Goal: Task Accomplishment & Management: Manage account settings

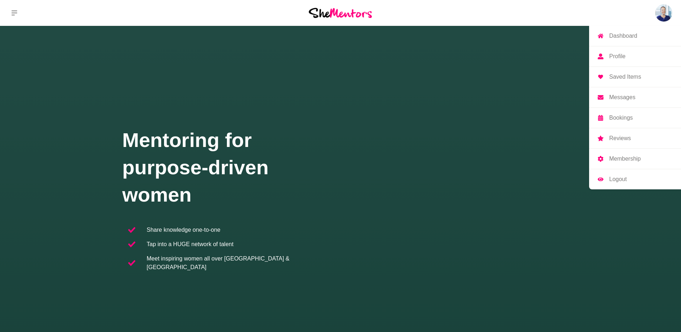
click at [662, 11] on img at bounding box center [664, 12] width 17 height 17
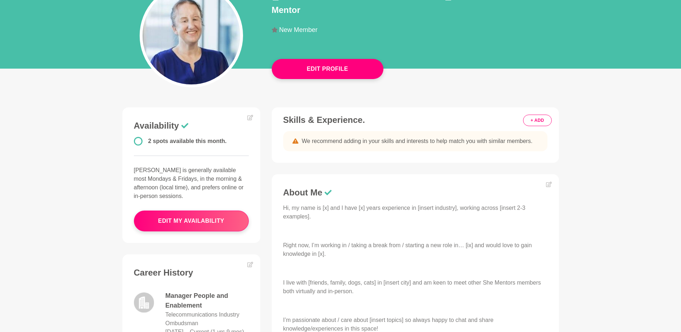
scroll to position [120, 0]
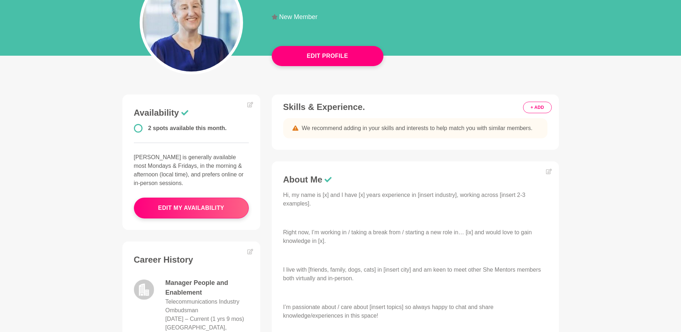
click at [310, 200] on p "Hi, my name is [x] and I have [x] years experience in [insert industry], workin…" at bounding box center [415, 199] width 264 height 17
click at [550, 171] on icon at bounding box center [549, 171] width 6 height 6
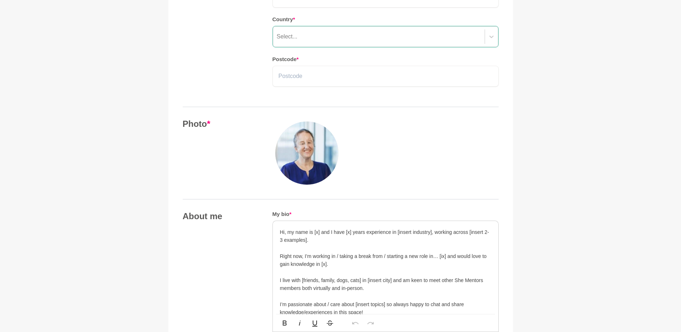
scroll to position [192, 0]
click at [332, 232] on p "Hi, my name is [x] and I have [x] years experience in [insert industry], workin…" at bounding box center [385, 234] width 211 height 16
click at [280, 230] on div "Hi, my name is [x] and I have [x] years experience in [insert industry], workin…" at bounding box center [386, 271] width 226 height 104
drag, startPoint x: 280, startPoint y: 231, endPoint x: 300, endPoint y: 230, distance: 19.4
click at [281, 231] on p "Hi, my name is [x] and I have [x] years experience in [insert industry], workin…" at bounding box center [385, 234] width 211 height 16
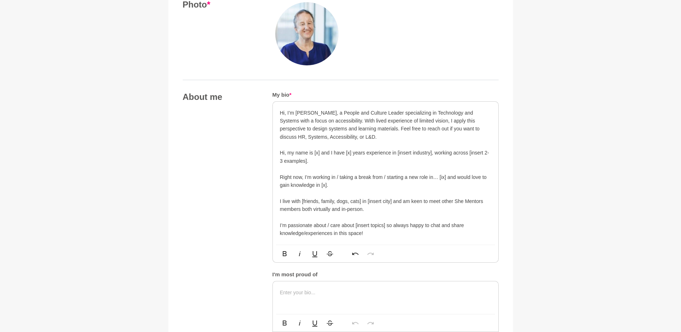
scroll to position [311, 0]
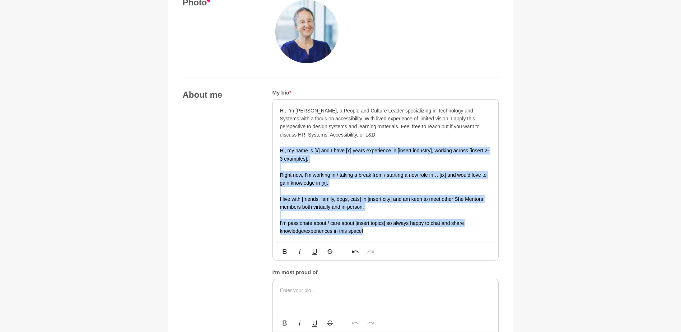
drag, startPoint x: 354, startPoint y: 229, endPoint x: 279, endPoint y: 151, distance: 108.0
click at [279, 151] on div "Hi, I’m [PERSON_NAME], a People and Culture Leader specializing in Technology a…" at bounding box center [386, 171] width 226 height 143
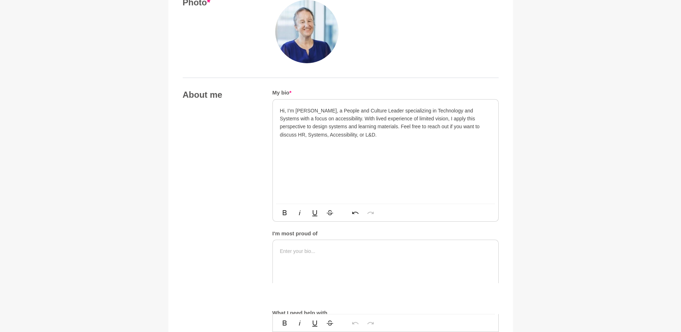
click at [299, 194] on div "Hi, I’m [PERSON_NAME], a People and Culture Leader specializing in Technology a…" at bounding box center [386, 152] width 226 height 104
drag, startPoint x: 314, startPoint y: 257, endPoint x: 324, endPoint y: 251, distance: 11.4
click at [314, 256] on div at bounding box center [386, 261] width 226 height 43
click at [293, 255] on p at bounding box center [385, 251] width 211 height 8
click at [346, 140] on p at bounding box center [385, 143] width 211 height 8
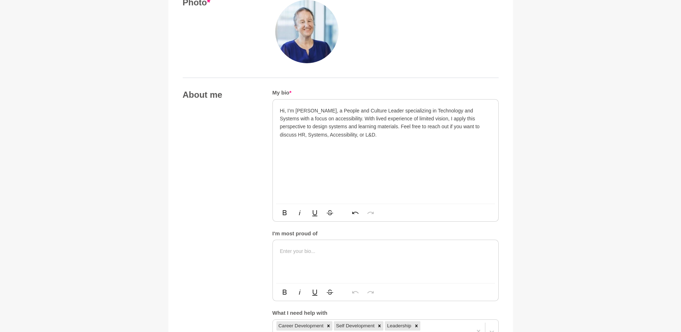
click at [344, 133] on p "Hi, I’m [PERSON_NAME], a People and Culture Leader specializing in Technology a…" at bounding box center [385, 123] width 211 height 32
click at [381, 110] on p "Hi, I’m [PERSON_NAME], a People and Culture Leader specializing in Technology a…" at bounding box center [385, 123] width 211 height 32
click at [414, 110] on p "Hi, I’m [PERSON_NAME], a People and Culture Leader, specializing in Technology …" at bounding box center [385, 123] width 211 height 32
click at [365, 117] on p "Hi, I’m [PERSON_NAME], a People and Culture Leader, specializing in Learning, T…" at bounding box center [385, 123] width 211 height 32
click at [355, 127] on p "Hi, I’m [PERSON_NAME], a People and Culture Leader, specializing in Learning, T…" at bounding box center [385, 123] width 211 height 32
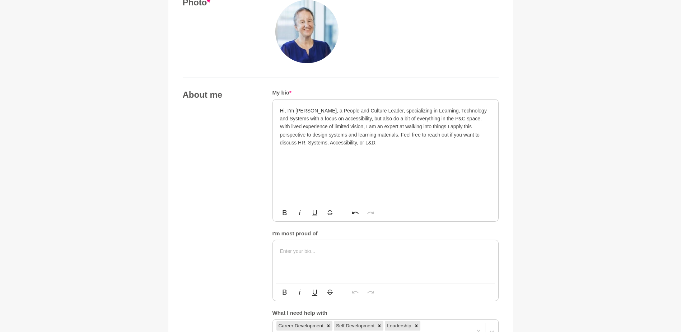
drag, startPoint x: 434, startPoint y: 126, endPoint x: 445, endPoint y: 125, distance: 10.4
click at [435, 126] on p "Hi, I’m [PERSON_NAME], a People and Culture Leader, specializing in Learning, T…" at bounding box center [385, 127] width 211 height 40
drag, startPoint x: 342, startPoint y: 136, endPoint x: 346, endPoint y: 135, distance: 4.1
click at [343, 135] on p "Hi, I’m [PERSON_NAME], a People and Culture Leader, specializing in Learning, T…" at bounding box center [385, 131] width 211 height 48
click at [293, 142] on p "Hi, I’m [PERSON_NAME], a People and Culture Leader, specializing in Learning, T…" at bounding box center [385, 131] width 211 height 48
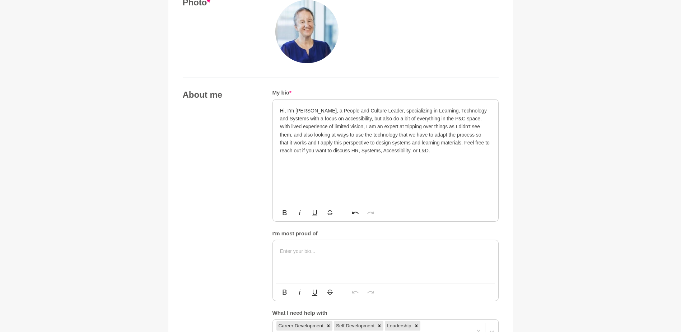
click at [431, 152] on p "Hi, I’m [PERSON_NAME], a People and Culture Leader, specializing in Learning, T…" at bounding box center [385, 131] width 211 height 48
click at [388, 186] on div "Hi, I’m [PERSON_NAME], a People and Culture Leader, specializing in Learning, T…" at bounding box center [386, 152] width 226 height 104
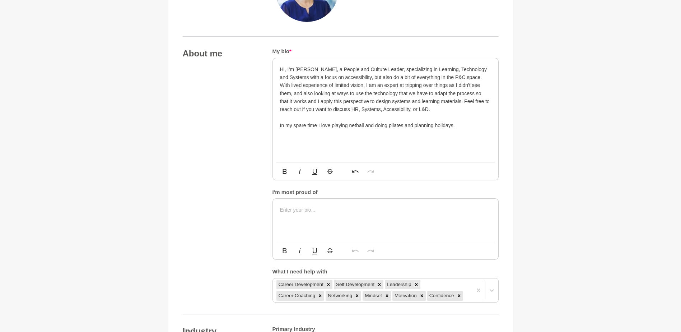
scroll to position [359, 0]
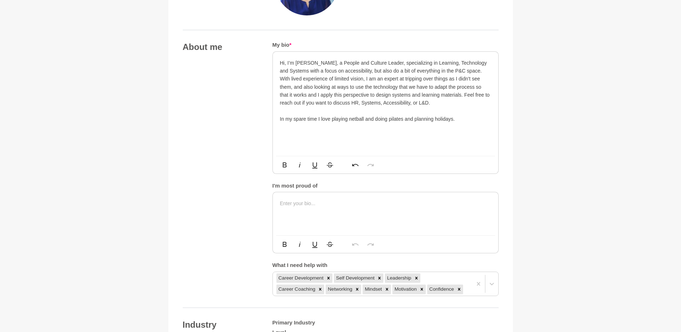
click at [317, 208] on div at bounding box center [386, 213] width 226 height 43
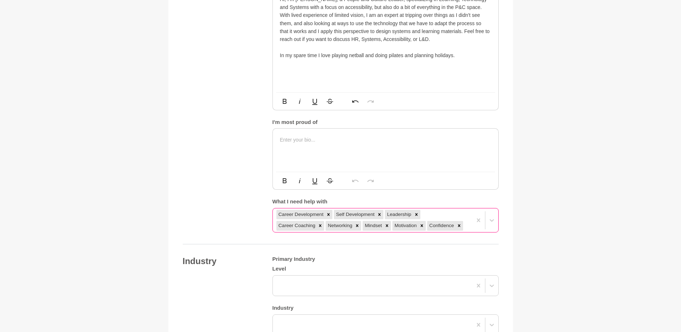
scroll to position [431, 0]
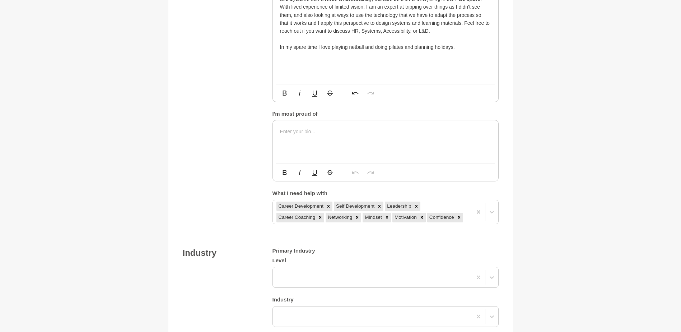
click at [301, 130] on p at bounding box center [385, 132] width 211 height 8
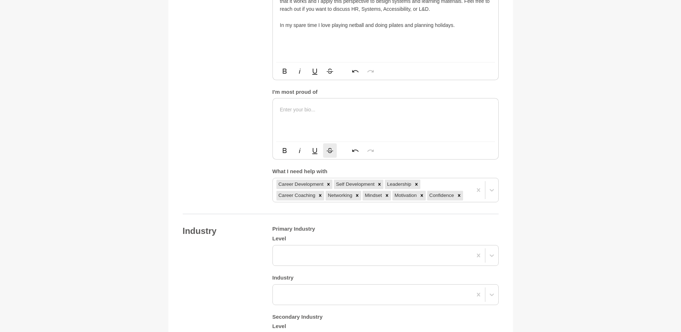
scroll to position [479, 0]
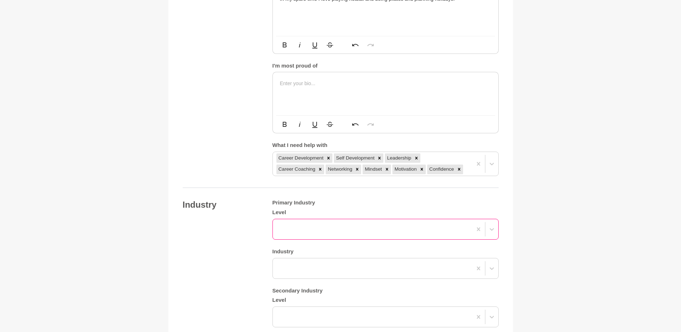
click at [308, 225] on div at bounding box center [372, 229] width 199 height 13
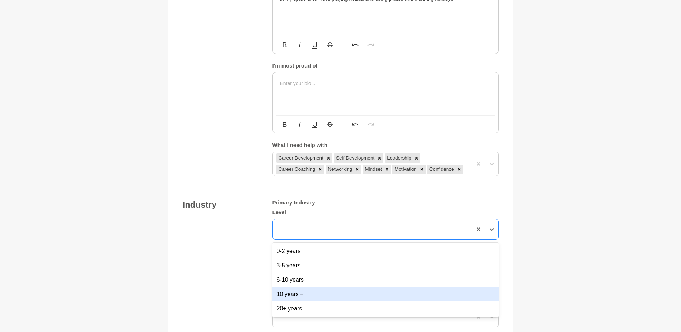
click at [300, 295] on div "10 years +" at bounding box center [386, 294] width 226 height 14
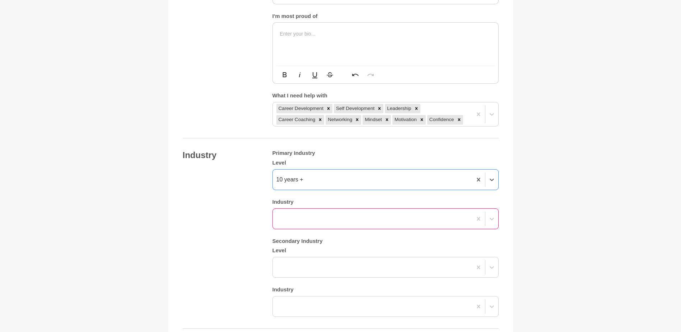
click at [307, 229] on div at bounding box center [386, 218] width 226 height 21
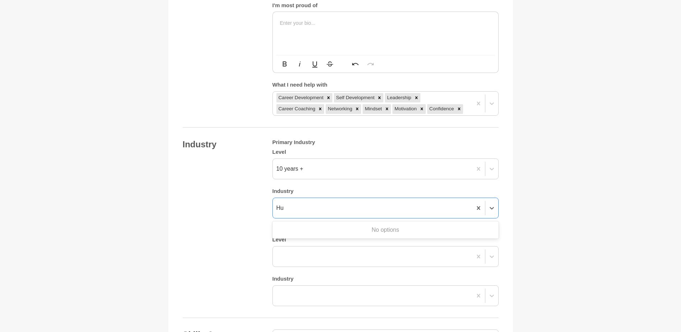
scroll to position [0, 0]
type input "H"
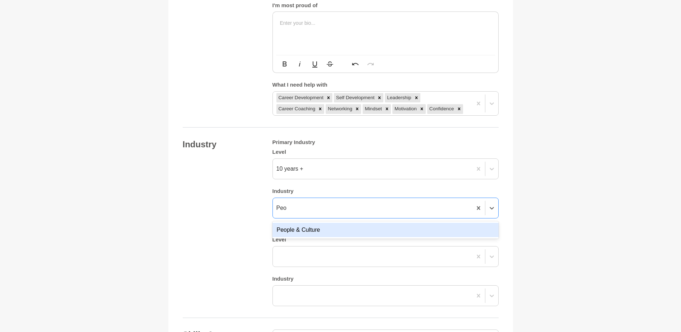
type input "Peop"
click at [300, 228] on div "People & Culture" at bounding box center [386, 230] width 226 height 14
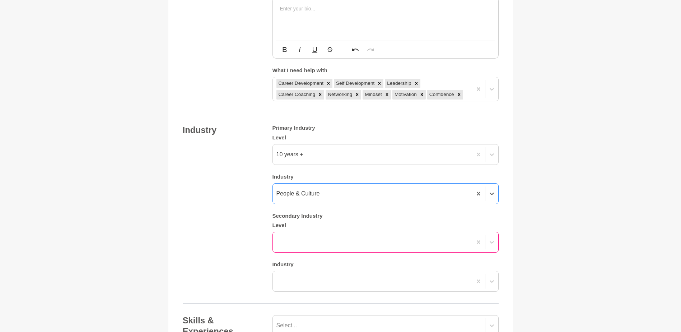
click at [302, 254] on div "Primary Industry Level 10 years + Industry option People & Culture, selected. 0…" at bounding box center [386, 208] width 226 height 167
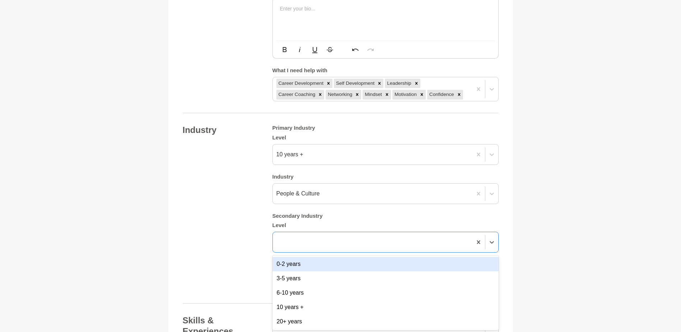
scroll to position [555, 0]
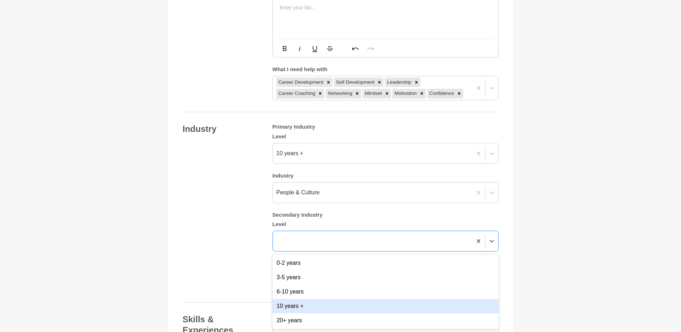
click at [296, 307] on div "10 years +" at bounding box center [386, 306] width 226 height 14
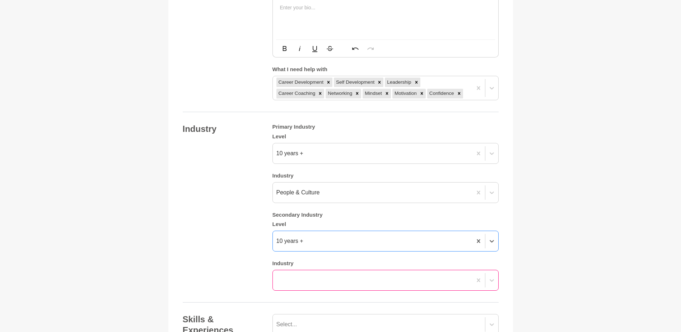
click at [298, 284] on div at bounding box center [386, 280] width 226 height 21
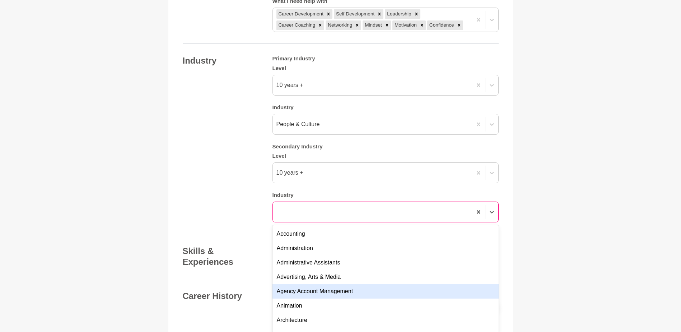
scroll to position [627, 0]
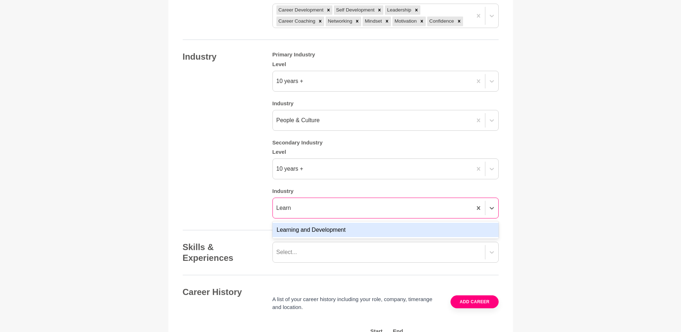
type input "Learni"
click at [317, 235] on div "Learning and Development" at bounding box center [386, 230] width 226 height 14
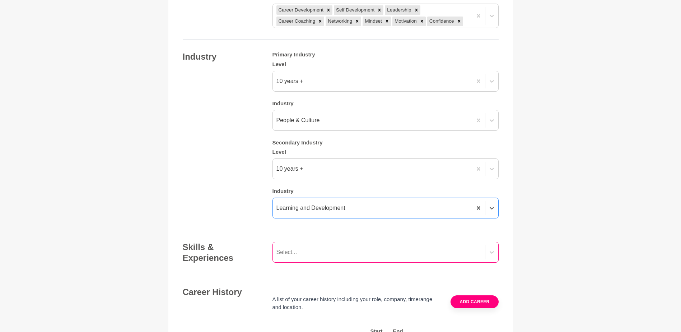
click at [314, 258] on div "Select..." at bounding box center [386, 252] width 226 height 21
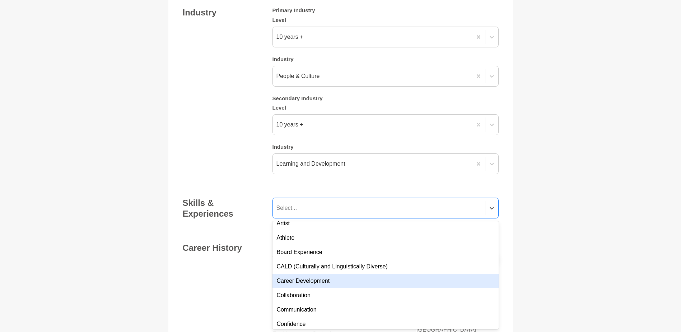
scroll to position [72, 0]
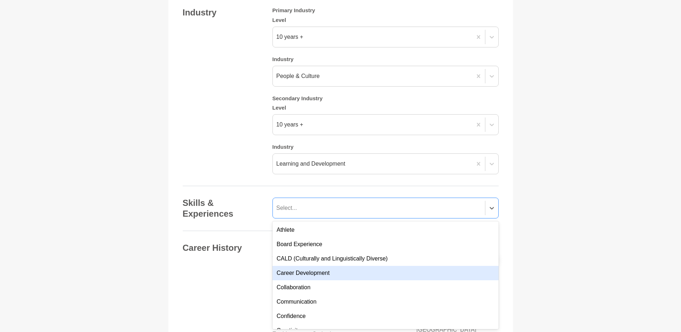
click at [320, 271] on div "Career Development" at bounding box center [386, 273] width 226 height 14
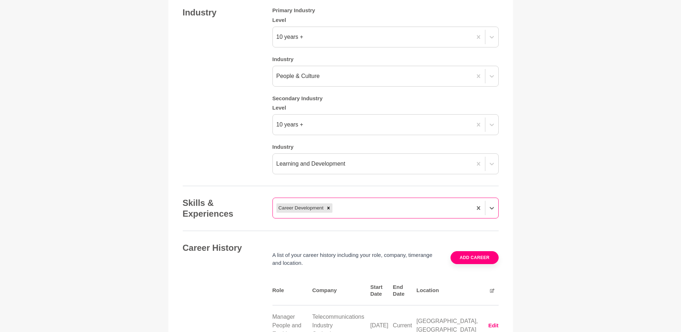
click at [364, 206] on div "Career Development" at bounding box center [372, 208] width 199 height 13
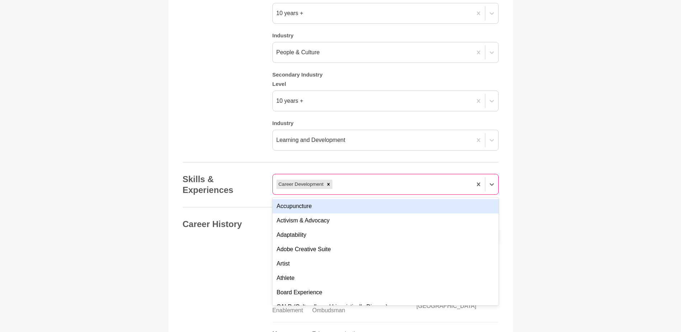
click at [366, 184] on div "Career Development" at bounding box center [372, 184] width 199 height 13
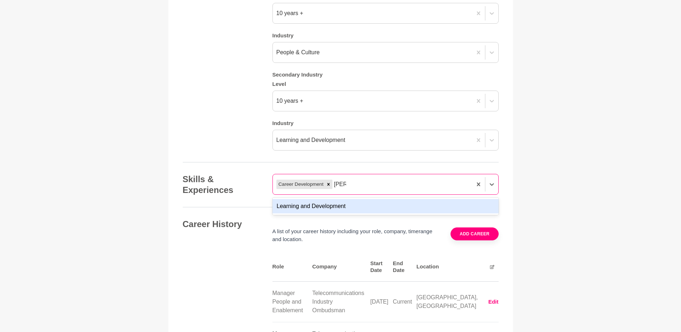
type input "Learn"
click at [327, 206] on div "Learning and Development" at bounding box center [386, 206] width 226 height 14
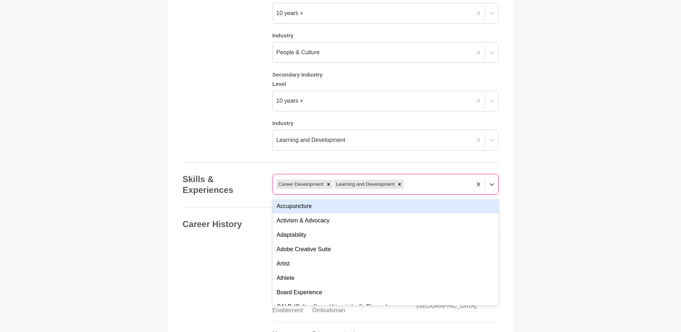
click at [421, 185] on div "Career Development Learning and Development" at bounding box center [372, 184] width 199 height 13
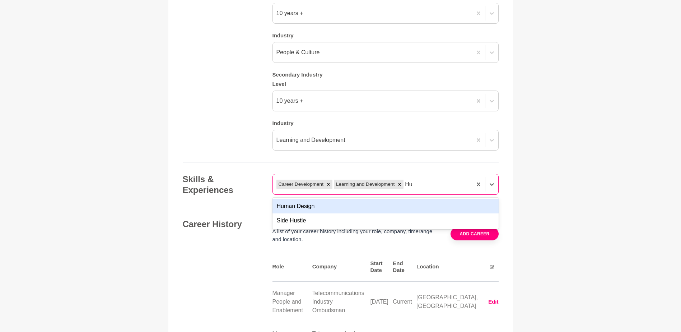
type input "H"
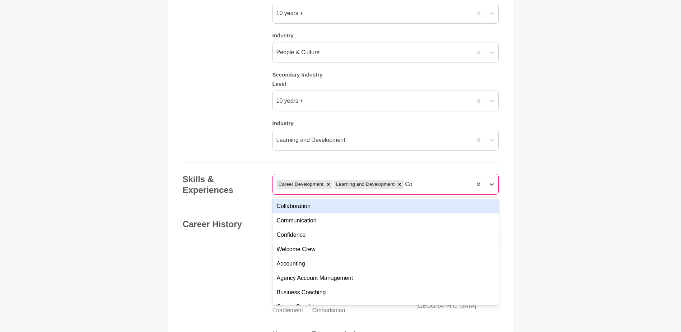
type input "C"
type input "P"
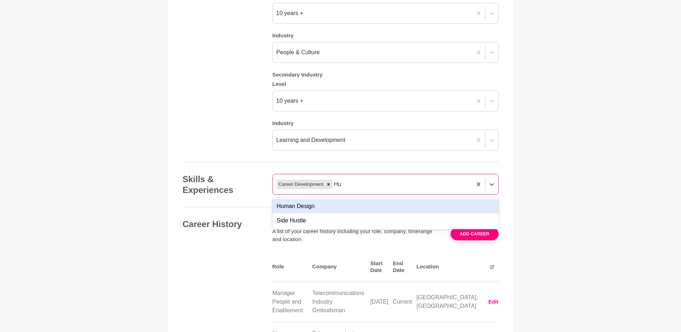
type input "H"
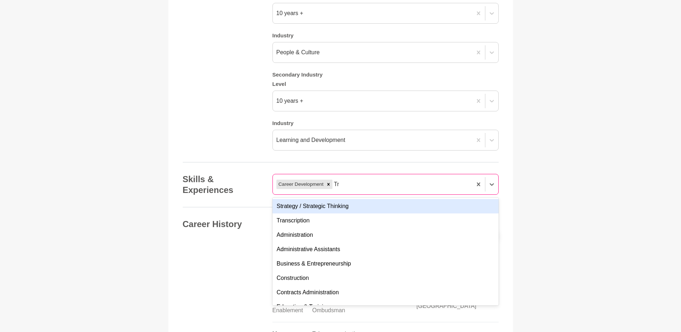
type input "Tra"
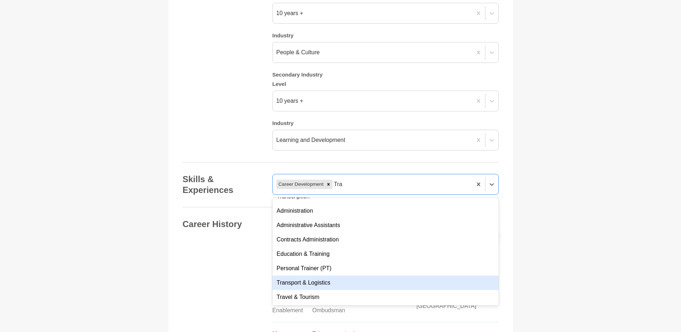
scroll to position [24, 0]
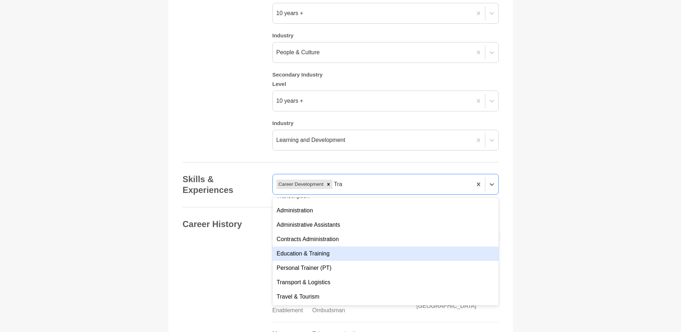
click at [328, 257] on div "Education & Training" at bounding box center [386, 253] width 226 height 14
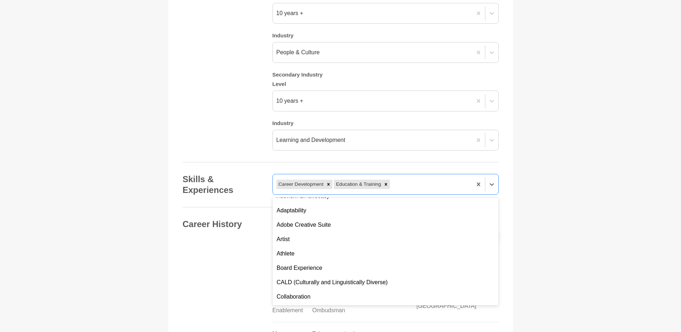
scroll to position [772, 0]
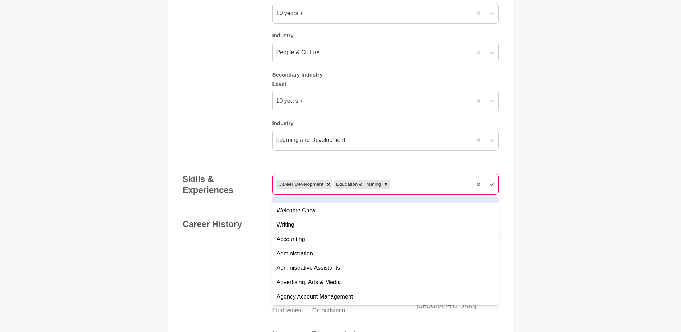
click at [405, 181] on div "Career Development Education & Training" at bounding box center [372, 184] width 199 height 13
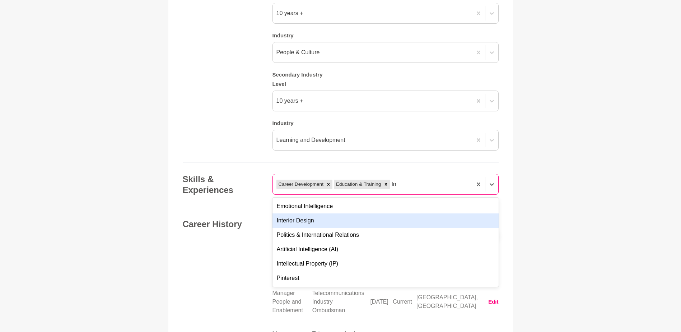
type input "I"
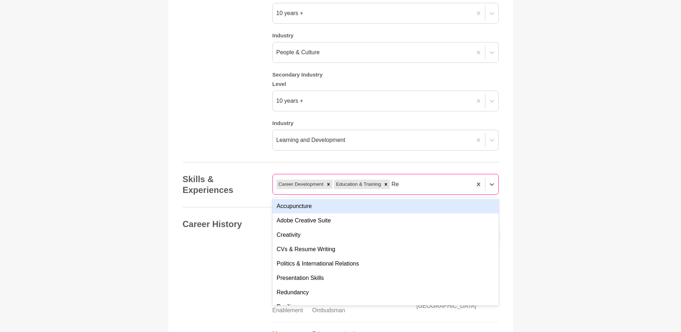
type input "Rec"
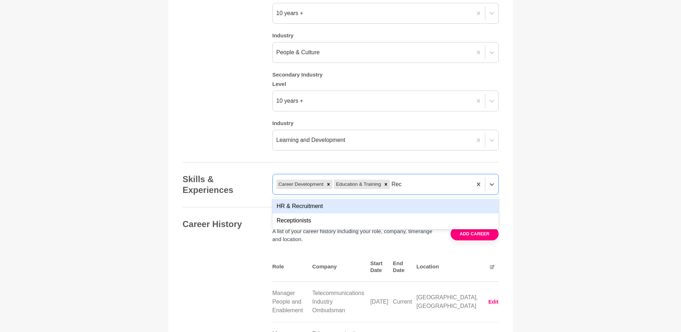
click at [292, 204] on div "HR & Recruitment" at bounding box center [386, 206] width 226 height 14
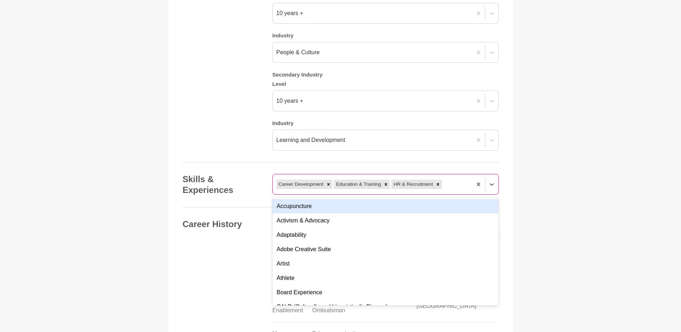
click at [450, 184] on div "Career Development Education & Training HR & Recruitment" at bounding box center [372, 184] width 199 height 13
type input "Chat"
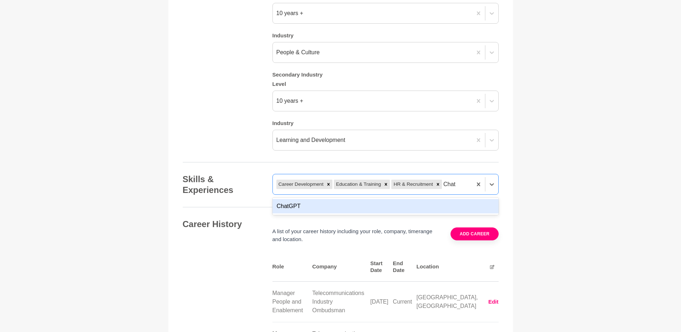
click at [297, 209] on div "ChatGPT" at bounding box center [386, 206] width 226 height 14
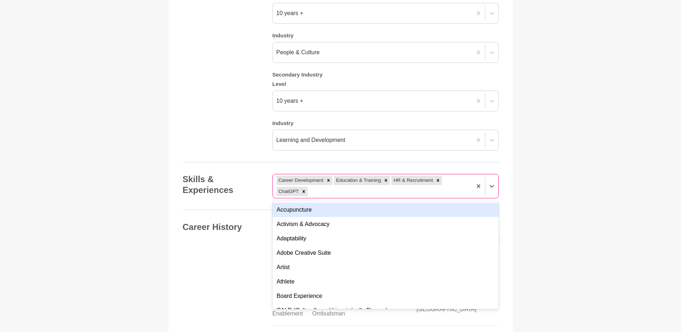
click at [333, 189] on div "Career Development Education & Training HR & Recruitment ChatGPT" at bounding box center [372, 186] width 199 height 24
type input "Tech"
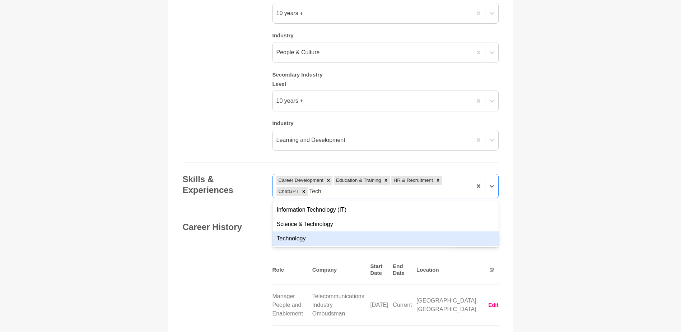
click at [308, 239] on div "Technology" at bounding box center [386, 238] width 226 height 14
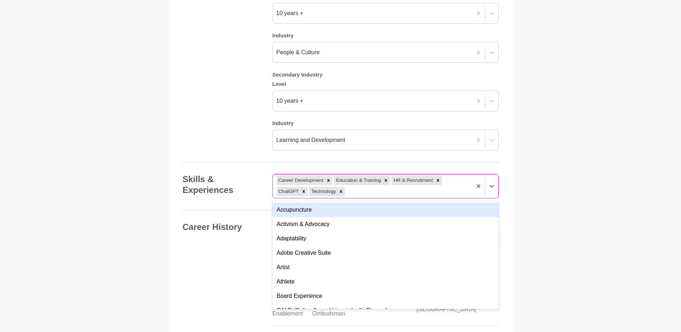
click at [359, 191] on div "Career Development Education & Training HR & Recruitment ChatGPT Technology" at bounding box center [372, 186] width 199 height 24
type input "A"
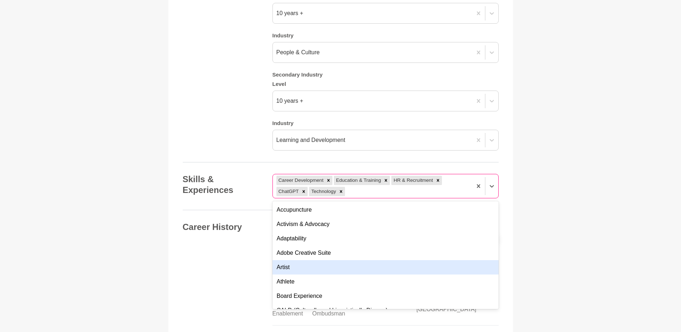
click at [363, 191] on div "Career Development Education & Training HR & Recruitment ChatGPT Technology" at bounding box center [372, 186] width 199 height 24
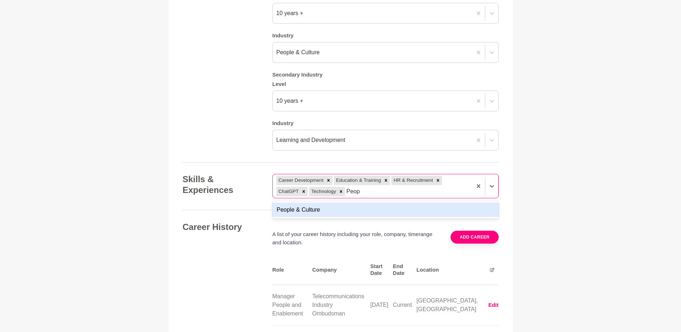
type input "Peopl"
click at [311, 203] on div "People & Culture" at bounding box center [386, 210] width 226 height 14
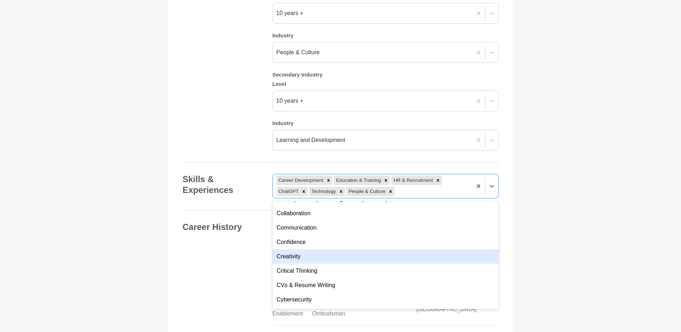
scroll to position [120, 0]
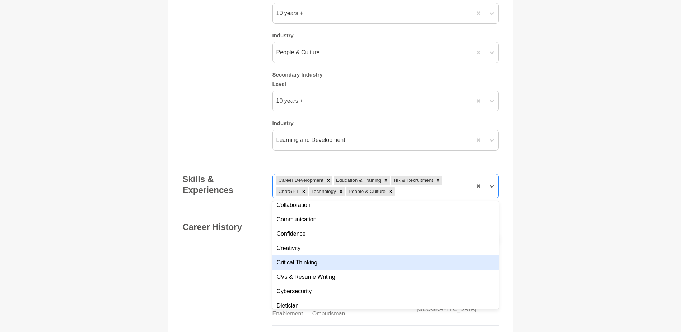
click at [312, 265] on div "Critical Thinking" at bounding box center [386, 262] width 226 height 14
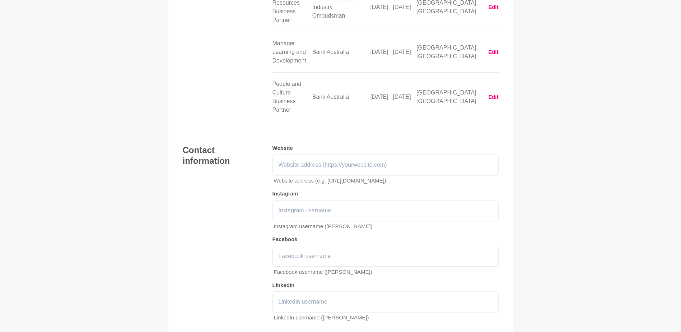
scroll to position [1126, 0]
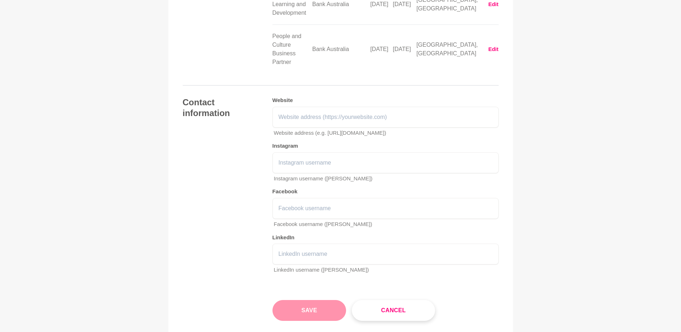
click at [307, 300] on button "Save" at bounding box center [310, 310] width 74 height 21
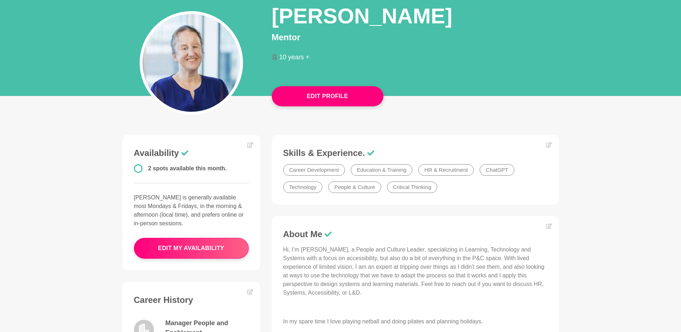
scroll to position [72, 0]
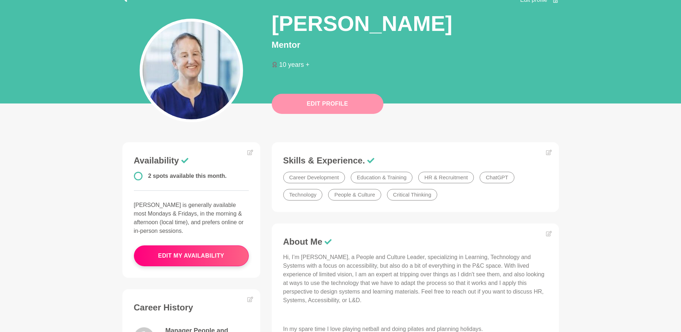
click at [326, 101] on button "Edit Profile" at bounding box center [328, 104] width 112 height 20
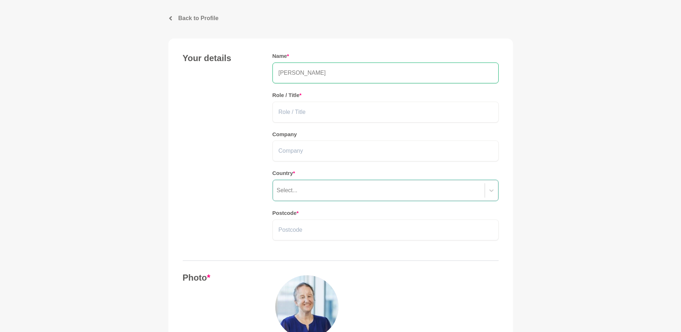
scroll to position [48, 0]
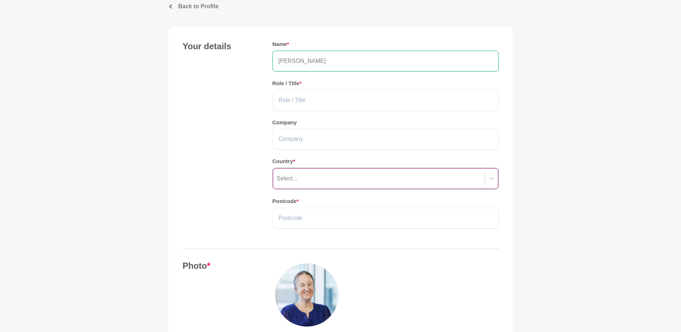
click at [310, 180] on div "Select..." at bounding box center [379, 178] width 212 height 13
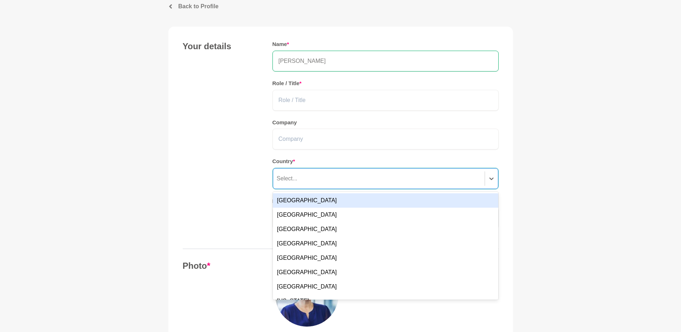
click at [292, 199] on div "[GEOGRAPHIC_DATA]" at bounding box center [386, 200] width 226 height 14
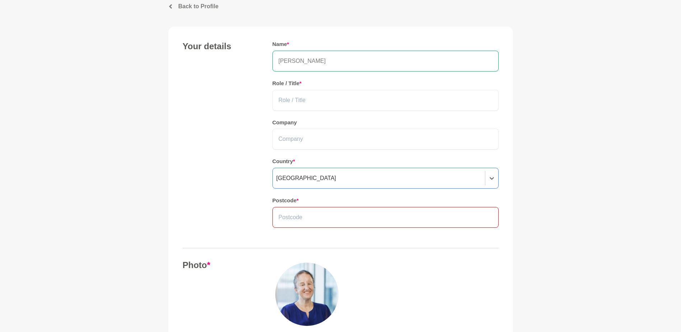
click at [307, 219] on input "text" at bounding box center [386, 217] width 226 height 21
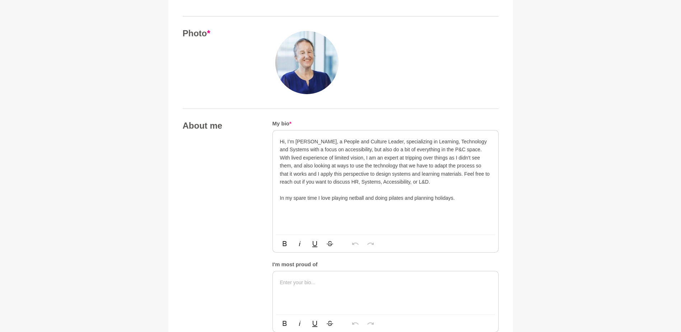
scroll to position [287, 0]
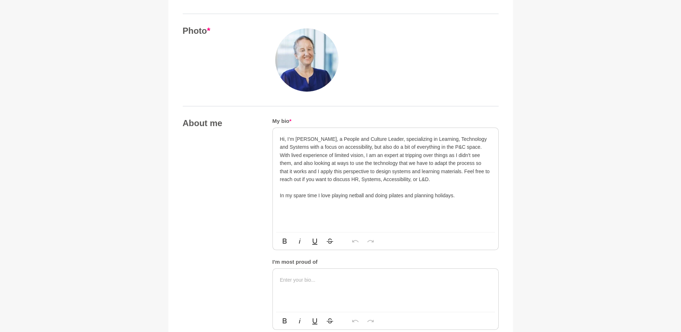
type input "3145"
click at [326, 282] on p at bounding box center [385, 280] width 211 height 8
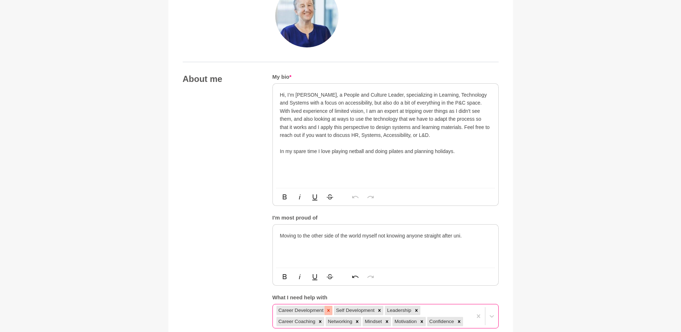
scroll to position [335, 0]
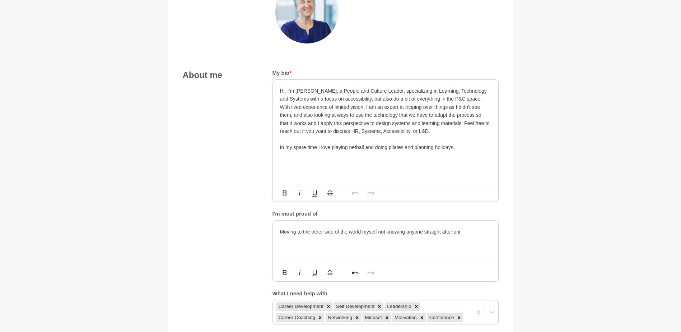
drag, startPoint x: 469, startPoint y: 231, endPoint x: 425, endPoint y: 228, distance: 44.3
click at [425, 228] on p "Moving to the other side of the world myself not knowing anyone straight after …" at bounding box center [385, 232] width 211 height 8
click at [441, 133] on p "Hi, I’m [PERSON_NAME], a People and Culture Leader, specializing in Learning, T…" at bounding box center [385, 111] width 211 height 48
drag, startPoint x: 351, startPoint y: 106, endPoint x: 367, endPoint y: 110, distance: 16.8
click at [351, 106] on p "Hi, I’m [PERSON_NAME], a People and Culture Leader, specializing in Learning, T…" at bounding box center [385, 111] width 211 height 48
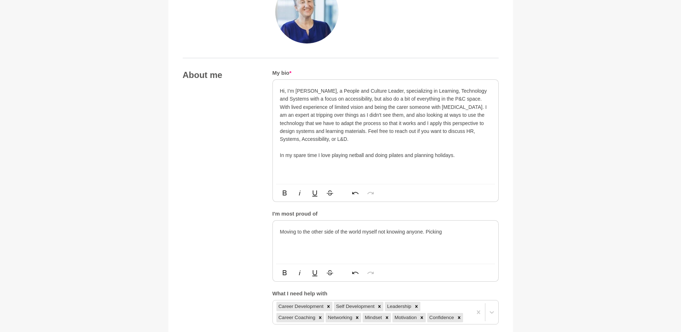
click at [473, 100] on p "Hi, I’m [PERSON_NAME], a People and Culture Leader, specializing in Learning, T…" at bounding box center [385, 115] width 211 height 56
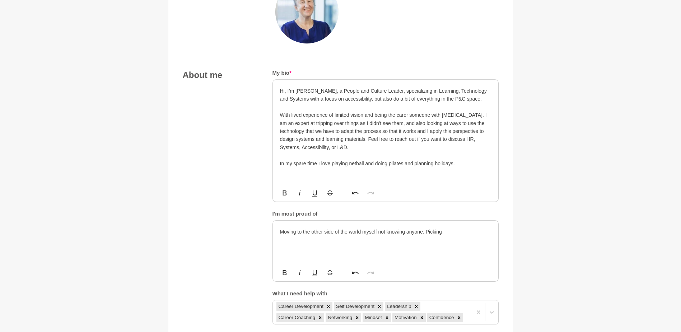
click at [370, 139] on p "With lived experience of limited vision and being the carer someone with [MEDIC…" at bounding box center [385, 131] width 211 height 40
click at [367, 139] on p "With lived experience of limited vision and being the carer someone with [MEDIC…" at bounding box center [385, 131] width 211 height 40
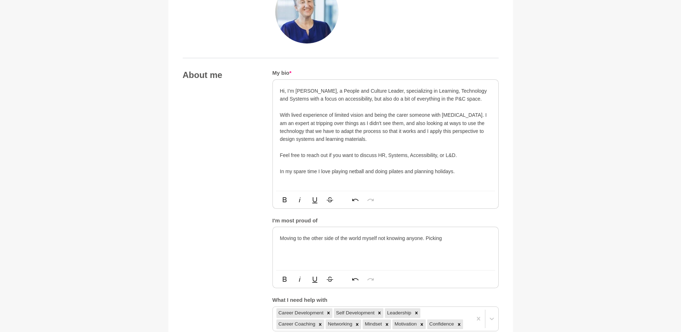
click at [282, 153] on p "Feel free to reach out if you want to discuss HR, Systems, Accessibility, or L&…" at bounding box center [385, 155] width 211 height 8
click at [455, 238] on p "Moving to the other side of the world myself not knowing anyone. Picking" at bounding box center [385, 238] width 211 height 8
click at [451, 239] on p "Moving to the other side of the world myself not knowing anyone. Picking" at bounding box center [385, 238] width 211 height 8
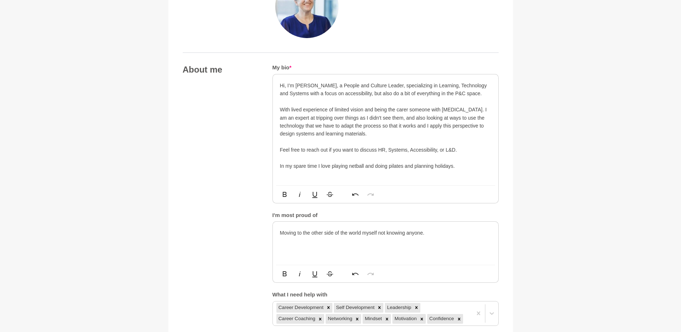
scroll to position [359, 0]
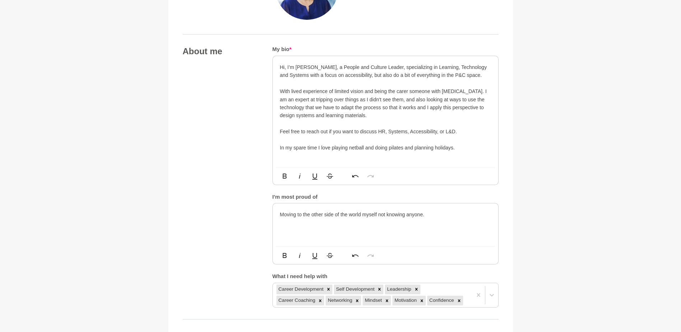
click at [445, 214] on p "Moving to the other side of the world myself not knowing anyone." at bounding box center [385, 214] width 211 height 8
click at [377, 223] on p "Moving to the other side of the world myself not knowing anyone. Generally just…" at bounding box center [385, 218] width 211 height 16
drag, startPoint x: 388, startPoint y: 223, endPoint x: 427, endPoint y: 216, distance: 40.2
click at [427, 216] on p "Moving to the other side of the world myself not knowing anyone. Generally just…" at bounding box center [385, 218] width 211 height 16
click at [351, 98] on p "With lived experience of limited vision and being the carer someone with [MEDIC…" at bounding box center [385, 103] width 211 height 32
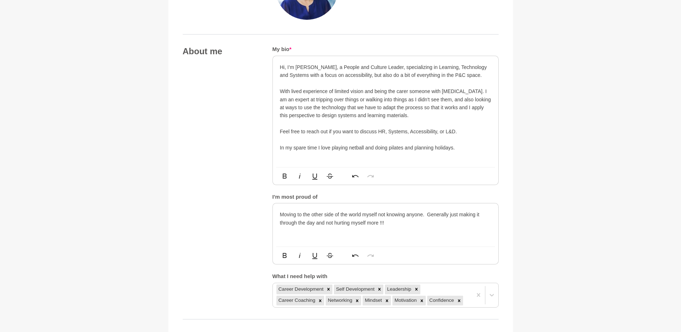
drag, startPoint x: 328, startPoint y: 225, endPoint x: 335, endPoint y: 224, distance: 6.9
click at [329, 225] on p "Moving to the other side of the world myself not knowing anyone. Generally just…" at bounding box center [385, 218] width 211 height 16
drag, startPoint x: 427, startPoint y: 213, endPoint x: 425, endPoint y: 219, distance: 6.6
click at [425, 219] on p "Moving to the other side of the world myself not knowing anyone. Generally just…" at bounding box center [385, 218] width 211 height 16
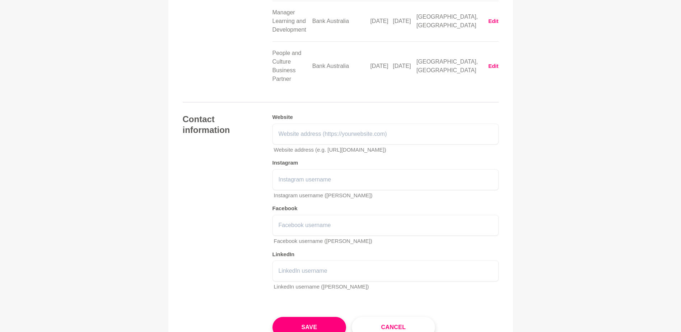
scroll to position [1149, 0]
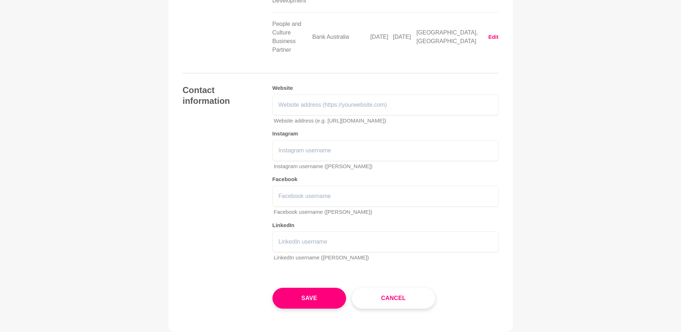
click at [322, 254] on p "LinkedIn username ([PERSON_NAME])" at bounding box center [386, 258] width 225 height 8
click at [339, 231] on input "text" at bounding box center [386, 241] width 226 height 21
click at [301, 231] on input "text" at bounding box center [386, 241] width 226 height 21
paste input "[URL][DOMAIN_NAME]"
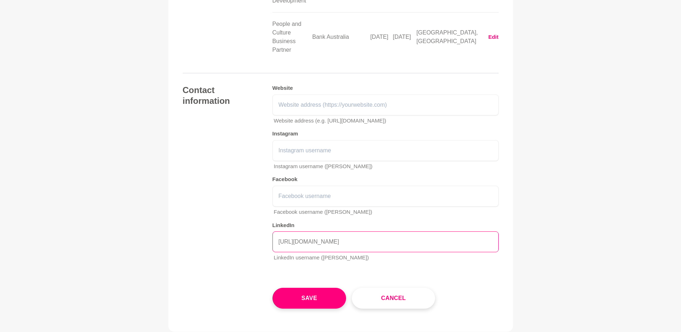
scroll to position [0, 213]
type input "[URL][DOMAIN_NAME]"
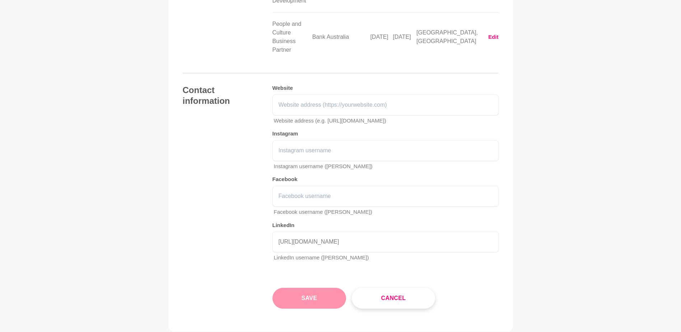
scroll to position [0, 0]
click at [307, 288] on button "Save" at bounding box center [310, 298] width 74 height 21
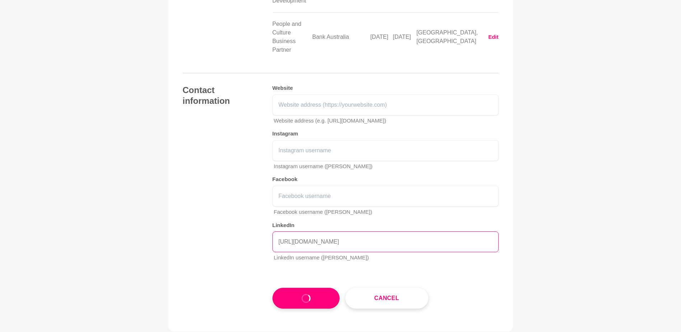
click at [351, 231] on input "[URL][DOMAIN_NAME]" at bounding box center [386, 241] width 226 height 21
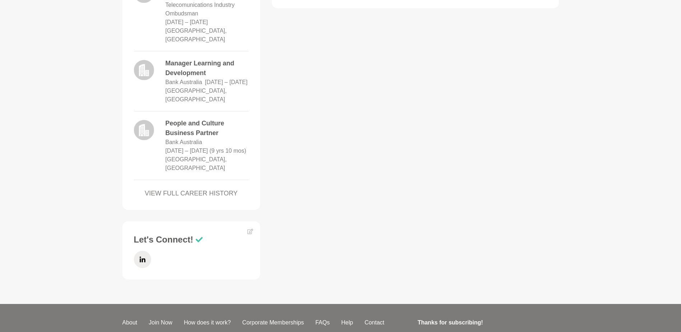
scroll to position [599, 0]
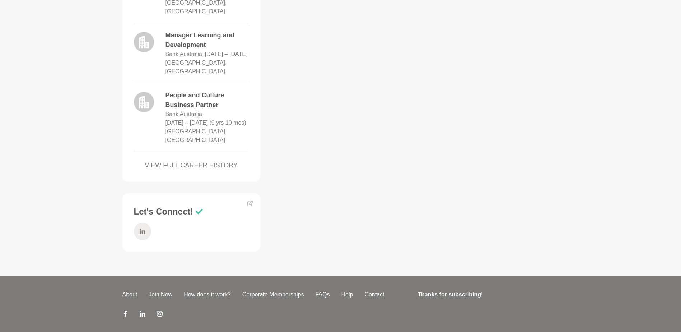
click at [143, 223] on icon at bounding box center [143, 231] width 6 height 17
click at [249, 200] on icon at bounding box center [250, 203] width 6 height 6
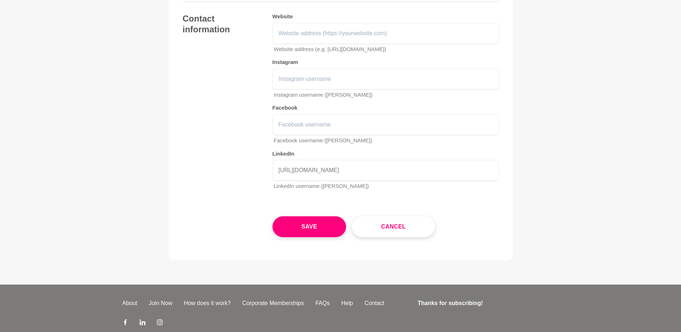
scroll to position [1221, 0]
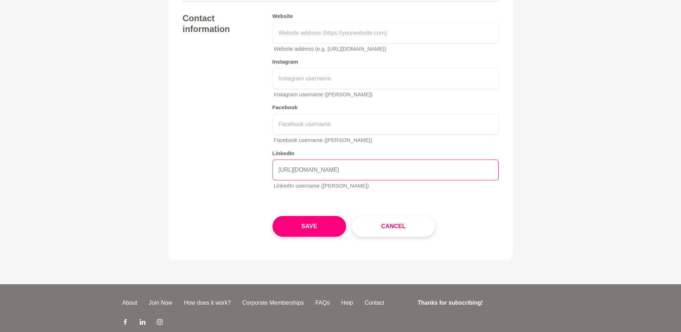
click at [325, 159] on input "[URL][DOMAIN_NAME]" at bounding box center [386, 169] width 226 height 21
drag, startPoint x: 279, startPoint y: 144, endPoint x: 501, endPoint y: 152, distance: 222.5
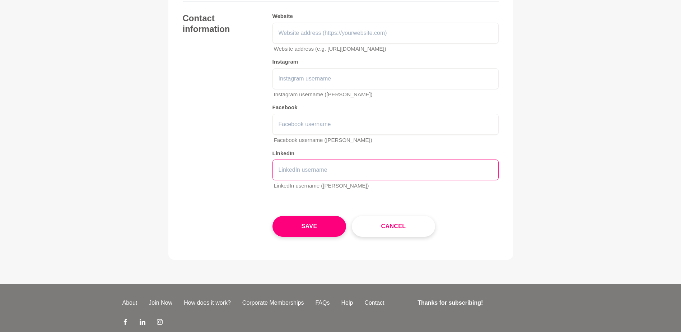
click at [310, 159] on input "text" at bounding box center [386, 169] width 226 height 21
paste input "[DOMAIN_NAME][URL][PERSON_NAME]"
type input "[DOMAIN_NAME][URL][PERSON_NAME]"
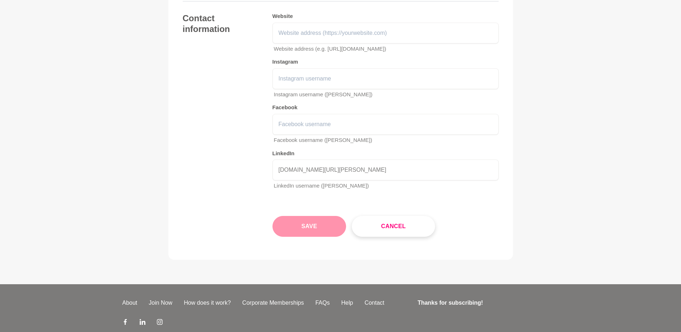
click at [311, 216] on button "Save" at bounding box center [310, 226] width 74 height 21
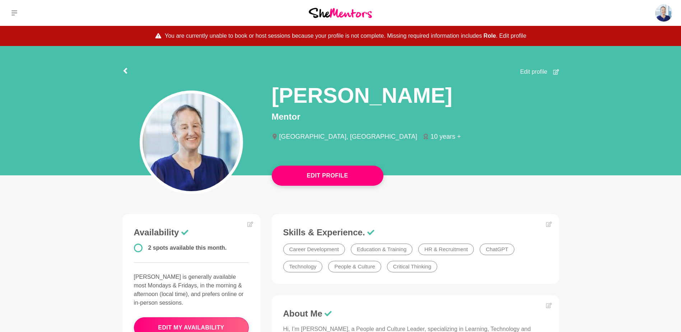
click at [513, 36] on button "Edit profile" at bounding box center [512, 36] width 27 height 9
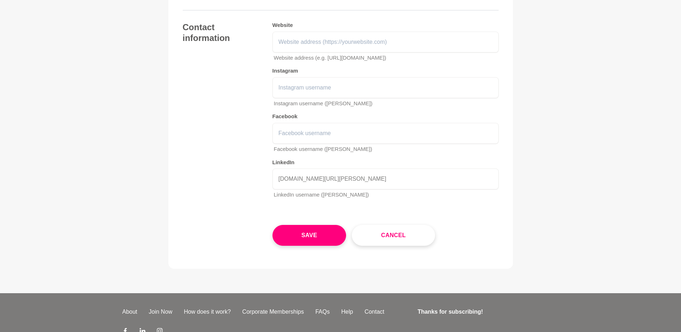
scroll to position [1197, 0]
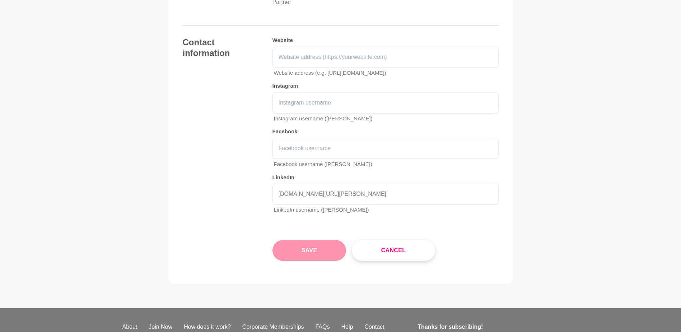
click at [326, 240] on button "Save" at bounding box center [310, 250] width 74 height 21
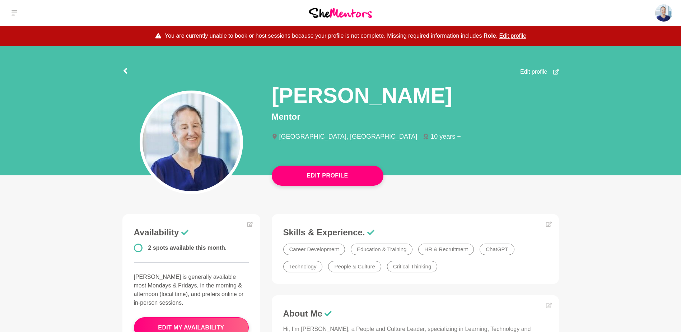
click at [540, 71] on span "Edit profile" at bounding box center [533, 72] width 27 height 9
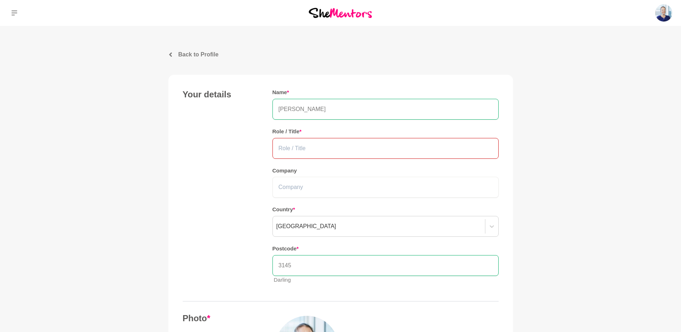
click at [341, 142] on input "text" at bounding box center [386, 148] width 226 height 21
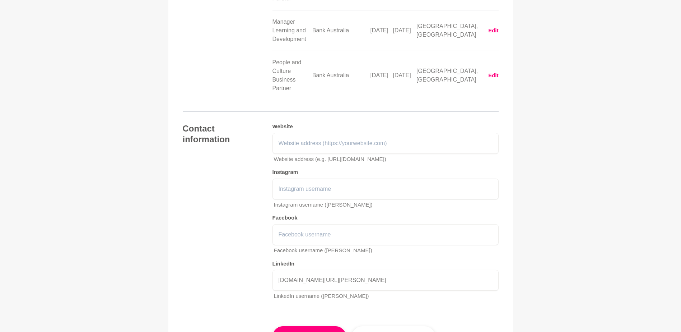
scroll to position [1174, 0]
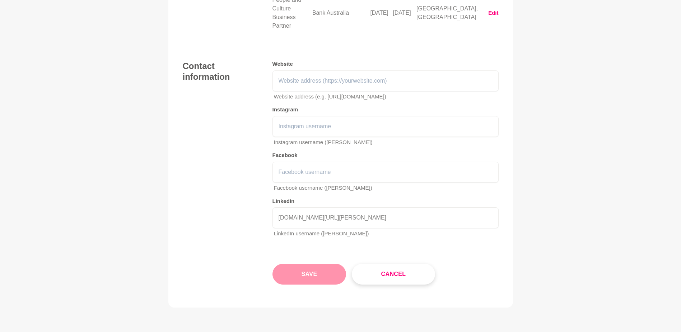
type input "People and Capability"
click at [306, 264] on button "Save" at bounding box center [310, 274] width 74 height 21
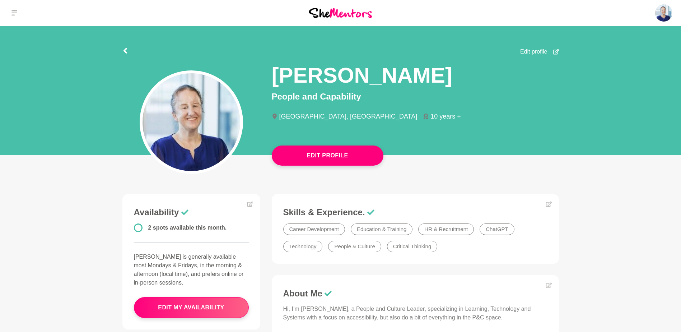
click at [532, 50] on span "Edit profile" at bounding box center [533, 51] width 27 height 9
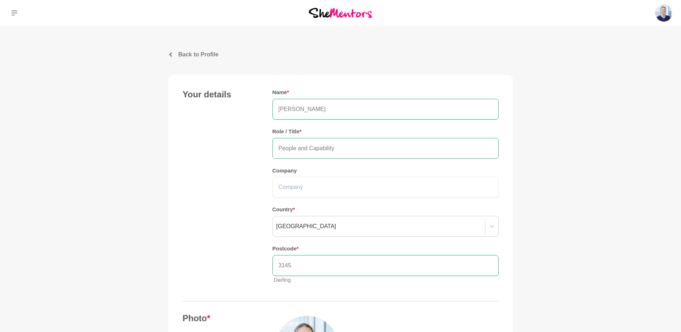
click at [376, 149] on input "People and Capability" at bounding box center [386, 148] width 226 height 21
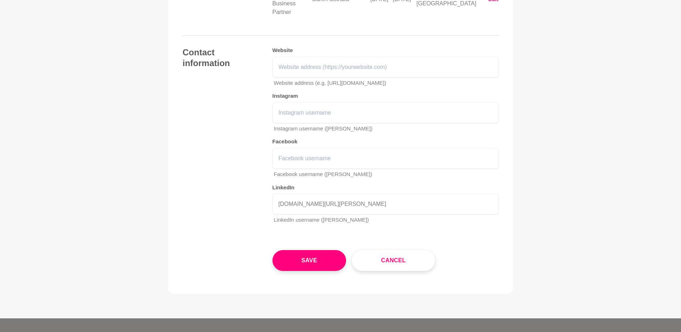
scroll to position [1221, 0]
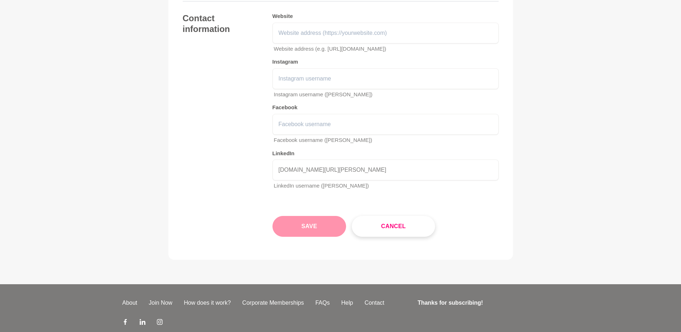
type input "People and Capability Leader / Organisational Development / People Systems"
click at [310, 216] on button "Save" at bounding box center [310, 226] width 74 height 21
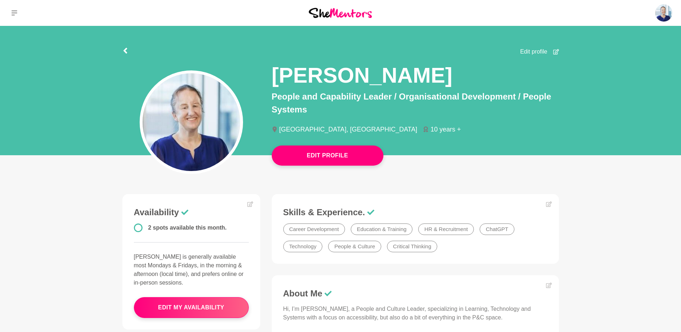
click at [540, 52] on span "Edit profile" at bounding box center [533, 51] width 27 height 9
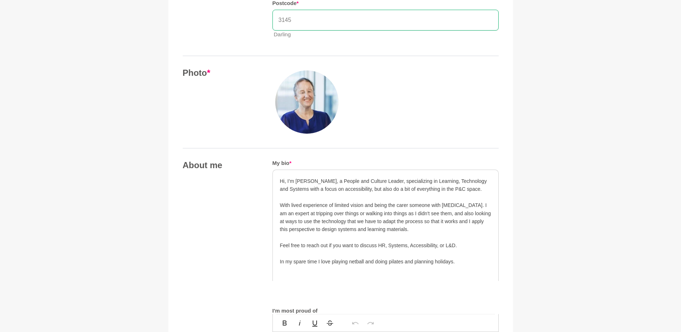
scroll to position [263, 0]
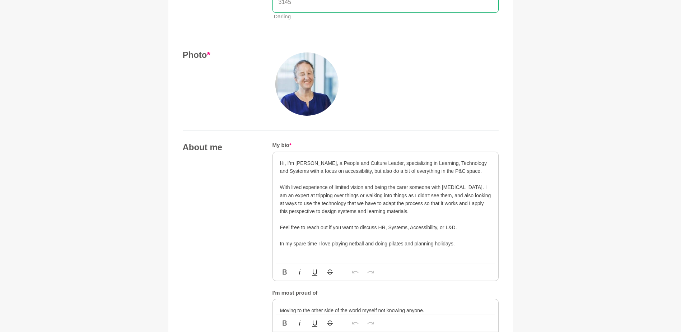
click at [465, 244] on p "In my spare time I love playing netball and doing pilates and planning holidays." at bounding box center [385, 244] width 211 height 8
click at [455, 221] on p at bounding box center [385, 220] width 211 height 8
click at [464, 242] on p "In my spare time I love playing netball and doing pilates and planning holidays." at bounding box center [385, 244] width 211 height 8
click at [435, 214] on p "With lived experience of limited vision and being the carer someone with [MEDIC…" at bounding box center [385, 199] width 211 height 32
click at [475, 230] on p "Feel free to reach out if you want to discuss HR, Systems, Accessibility, or L&…" at bounding box center [385, 227] width 211 height 8
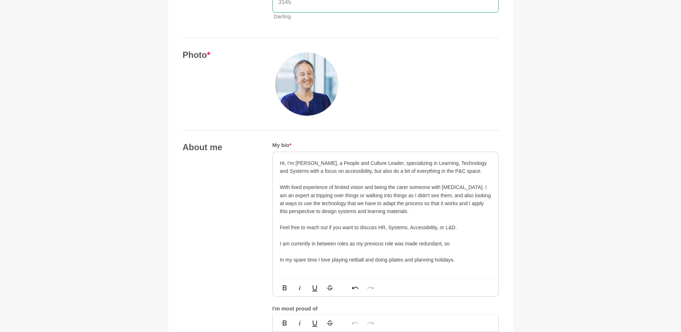
click at [462, 248] on p at bounding box center [385, 251] width 211 height 8
click at [459, 244] on p "I am currently in between roles as my previous role was made redundant, so" at bounding box center [385, 244] width 211 height 8
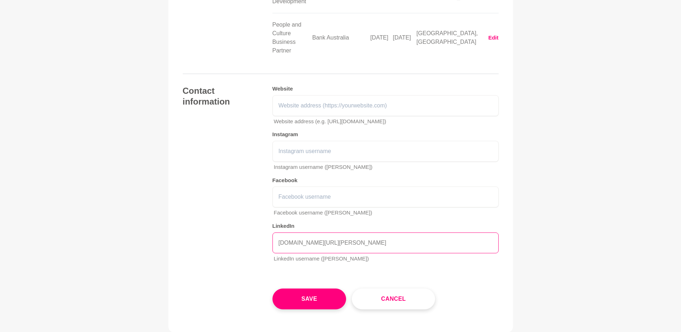
scroll to position [1174, 0]
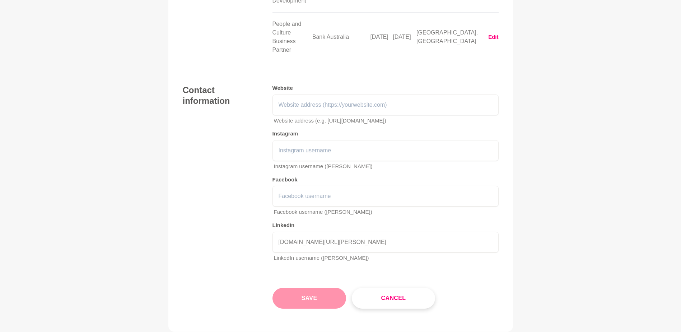
click at [318, 288] on button "Save" at bounding box center [310, 298] width 74 height 21
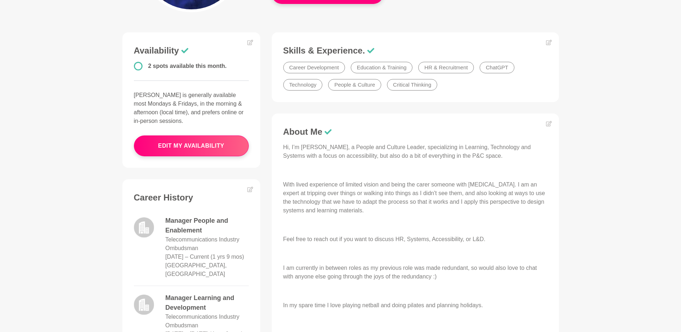
scroll to position [144, 0]
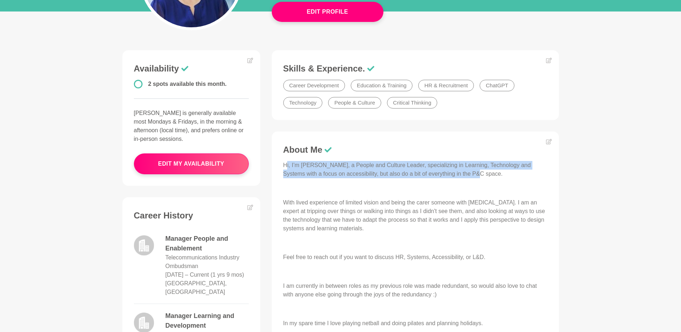
drag, startPoint x: 286, startPoint y: 167, endPoint x: 461, endPoint y: 176, distance: 175.1
click at [461, 176] on p "Hi, I’m [PERSON_NAME], a People and Culture Leader, specializing in Learning, T…" at bounding box center [415, 169] width 264 height 17
click at [311, 164] on p "Hi, I’m [PERSON_NAME], a People and Culture Leader, specializing in Learning, T…" at bounding box center [415, 169] width 264 height 17
drag, startPoint x: 283, startPoint y: 162, endPoint x: 462, endPoint y: 172, distance: 179.9
click at [462, 172] on div "About Me Hi, I’m [PERSON_NAME], a People and Culture Leader, specializing in Le…" at bounding box center [415, 294] width 273 height 301
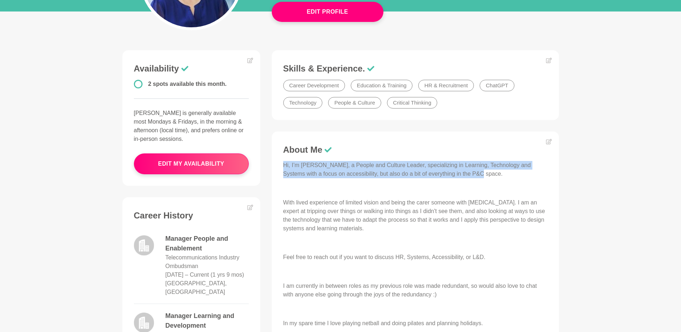
drag, startPoint x: 462, startPoint y: 172, endPoint x: 420, endPoint y: 163, distance: 42.9
copy p "Hi, I’m [PERSON_NAME], a People and Culture Leader, specializing in Learning, T…"
